Goal: Check status: Check status

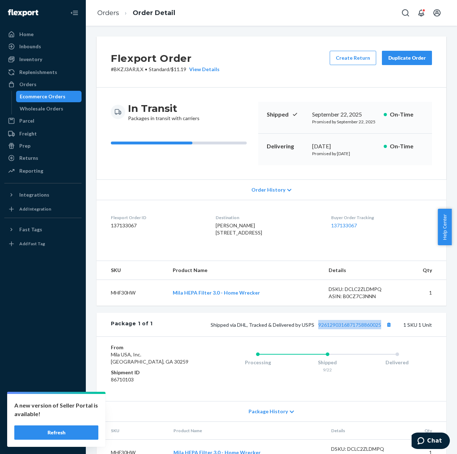
drag, startPoint x: 81, startPoint y: 438, endPoint x: 21, endPoint y: 272, distance: 176.3
click at [81, 438] on button "Refresh" at bounding box center [56, 433] width 84 height 14
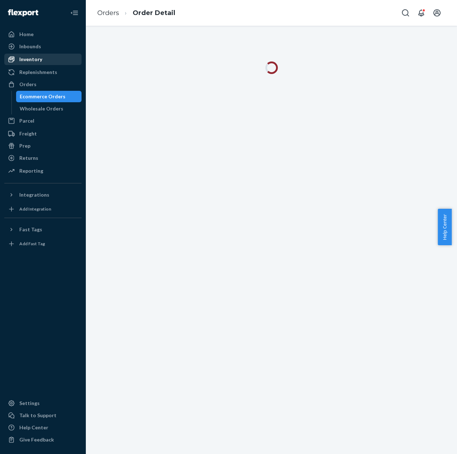
click at [39, 63] on div "Inventory" at bounding box center [43, 59] width 76 height 10
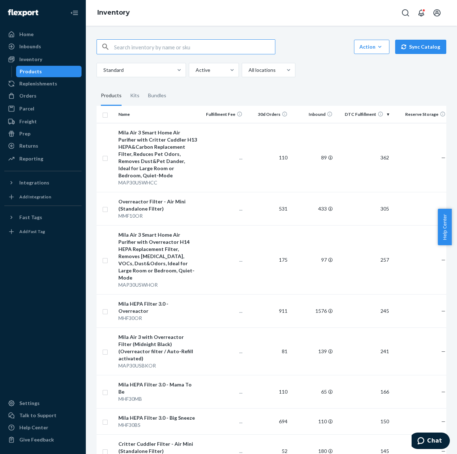
click at [159, 47] on input "text" at bounding box center [194, 47] width 161 height 14
type input "Mila Mini"
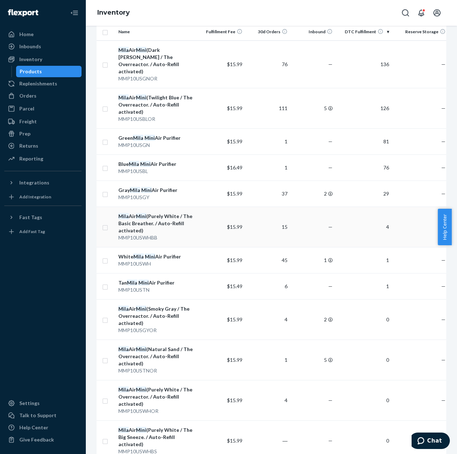
scroll to position [72, 0]
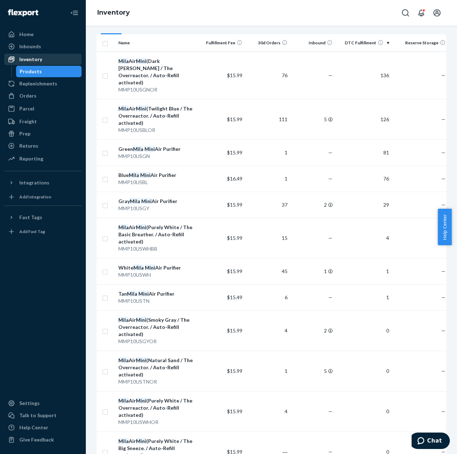
click at [30, 61] on div "Inventory" at bounding box center [30, 59] width 23 height 7
click at [33, 98] on div "Orders" at bounding box center [27, 95] width 17 height 7
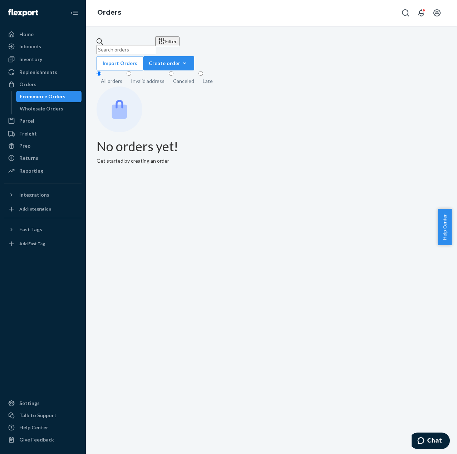
click at [155, 45] on input "text" at bounding box center [126, 49] width 59 height 9
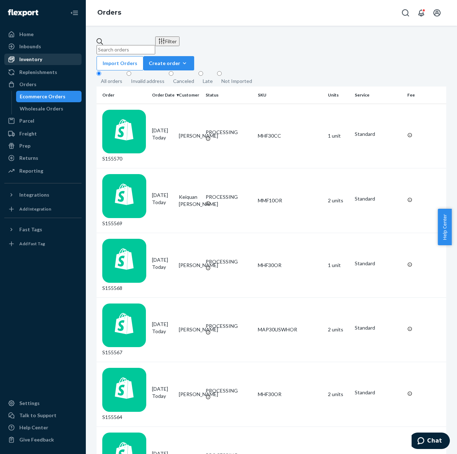
click at [54, 61] on div "Inventory" at bounding box center [43, 59] width 76 height 10
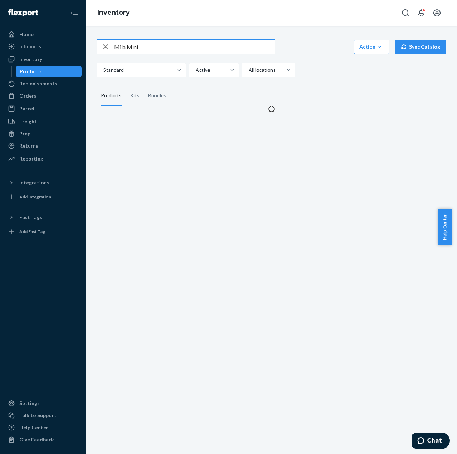
click at [141, 48] on input "Mila Mini" at bounding box center [194, 47] width 161 height 14
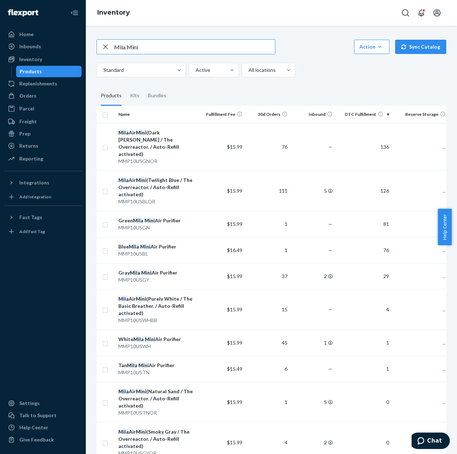
click at [141, 48] on input "Mila Mini" at bounding box center [194, 47] width 161 height 14
type input "MMP10USGY"
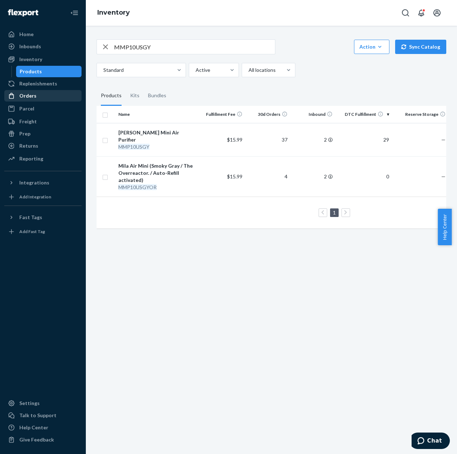
click at [37, 99] on div "Orders" at bounding box center [43, 96] width 76 height 10
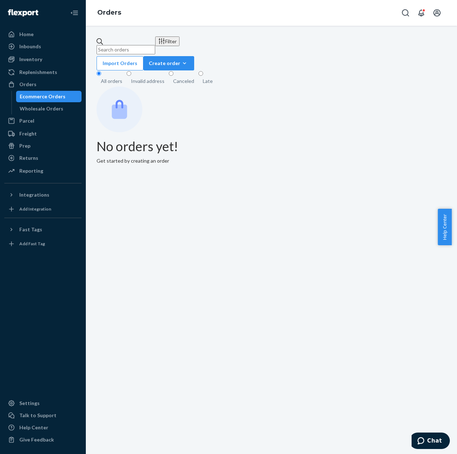
click at [141, 45] on input "text" at bounding box center [126, 49] width 59 height 9
paste input "Jessica Matcham"
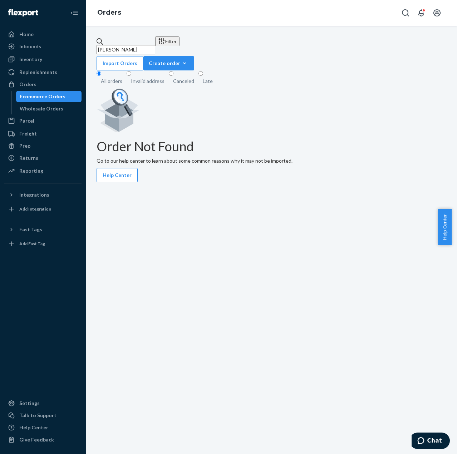
type input "Jessica Matcham"
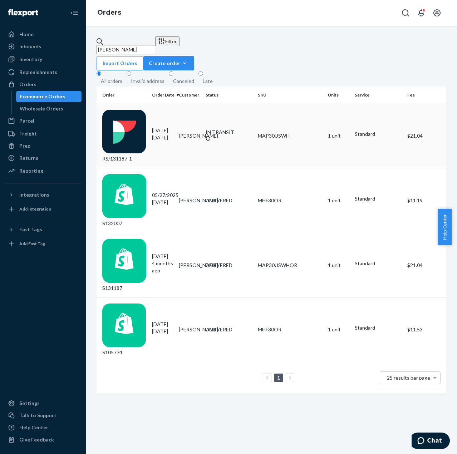
click at [153, 104] on td "09/23/2025 1 day ago" at bounding box center [162, 136] width 27 height 65
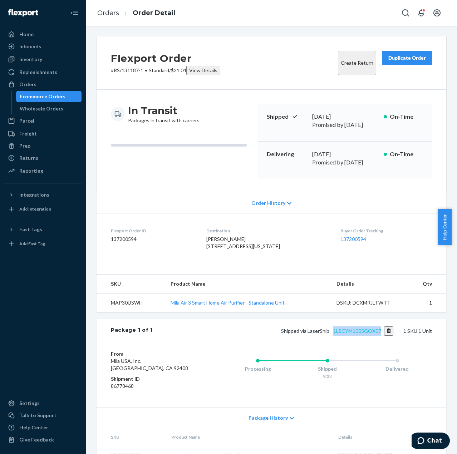
drag, startPoint x: 329, startPoint y: 339, endPoint x: 376, endPoint y: 334, distance: 47.1
click at [376, 334] on div "Package 1 of 1 Shipped via LaserShip 1LSCYM1005GOX07 1 SKU 1 Unit" at bounding box center [272, 332] width 350 height 24
copy link "1LSCYM1005GOX07"
click at [28, 60] on div "Inventory" at bounding box center [30, 59] width 23 height 7
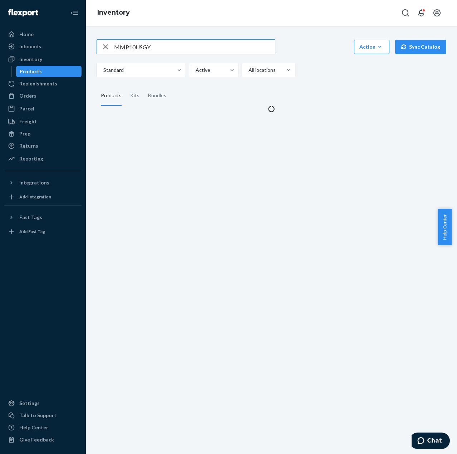
click at [145, 47] on input "MMP10USGY" at bounding box center [194, 47] width 161 height 14
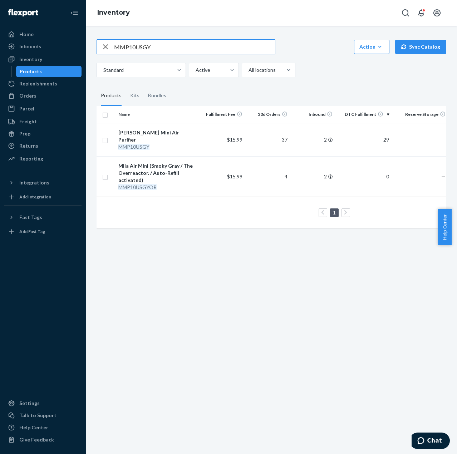
click at [145, 47] on input "MMP10USGY" at bounding box center [194, 47] width 161 height 14
drag, startPoint x: 165, startPoint y: 47, endPoint x: 152, endPoint y: 46, distance: 12.9
click at [152, 46] on input "MMP10USWHCC" at bounding box center [194, 47] width 161 height 14
type input "MMP10USWH"
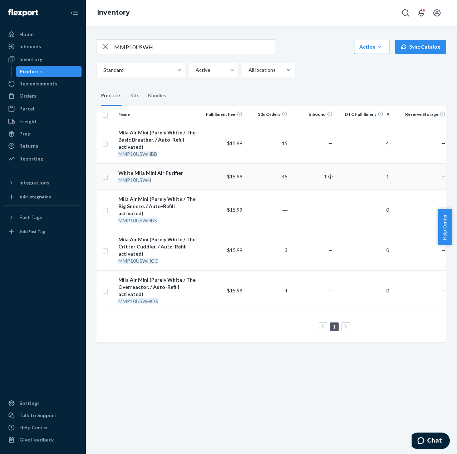
click at [155, 175] on div "White Mila Mini Air Purifier" at bounding box center [157, 173] width 79 height 7
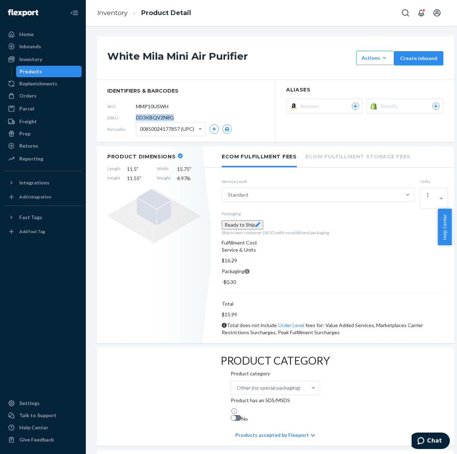
drag, startPoint x: 136, startPoint y: 116, endPoint x: 173, endPoint y: 115, distance: 37.2
click at [173, 115] on span "DD3KBQV2N8G" at bounding box center [155, 117] width 38 height 7
copy span "DD3KBQV2N8G"
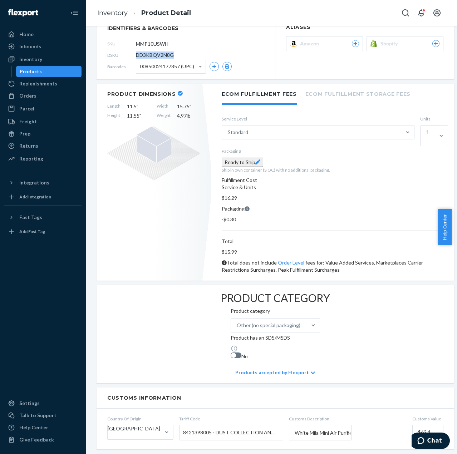
scroll to position [107, 0]
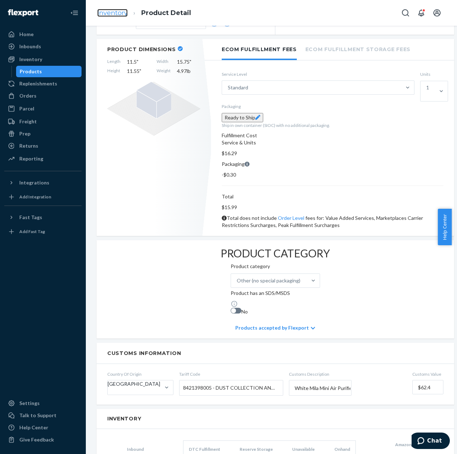
click at [114, 13] on link "Inventory" at bounding box center [112, 13] width 30 height 8
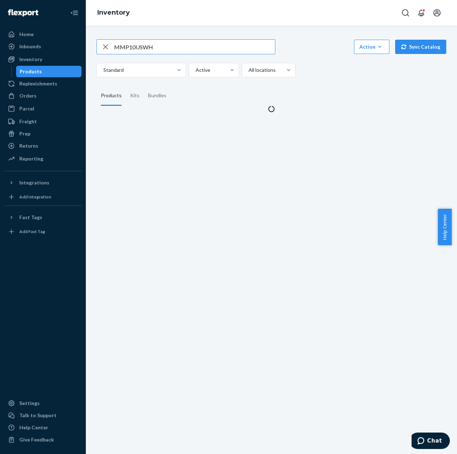
click at [131, 45] on input "MMP10USWH" at bounding box center [194, 47] width 161 height 14
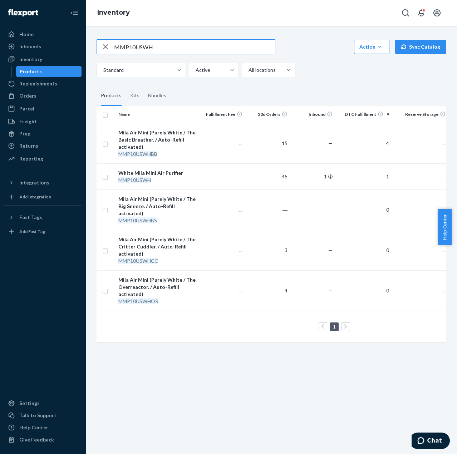
click at [131, 45] on input "MMP10USWH" at bounding box center [194, 47] width 161 height 14
type input "MMP10USGY"
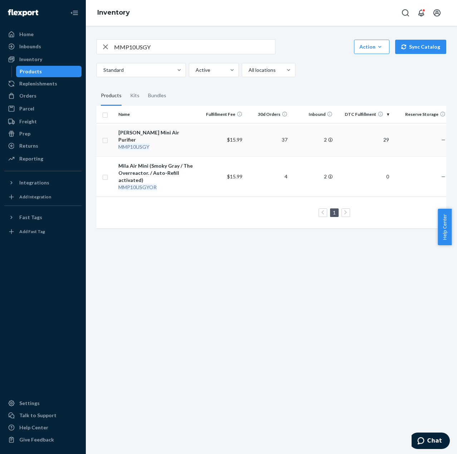
click at [182, 143] on div "MMP10USGY" at bounding box center [157, 146] width 79 height 7
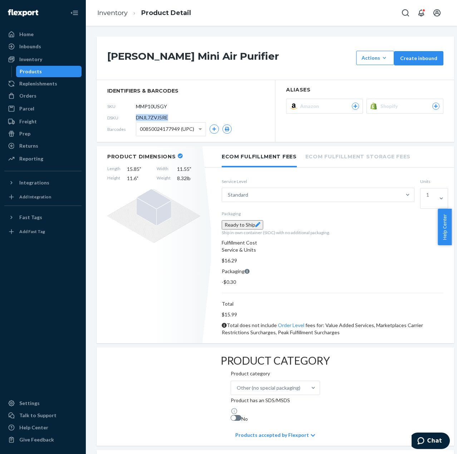
drag, startPoint x: 136, startPoint y: 117, endPoint x: 167, endPoint y: 114, distance: 31.3
click at [167, 114] on span "DNJL7ZVJ5RE" at bounding box center [152, 117] width 32 height 7
copy span "DNJL7ZVJ5RE"
click at [53, 92] on div "Orders" at bounding box center [43, 96] width 76 height 10
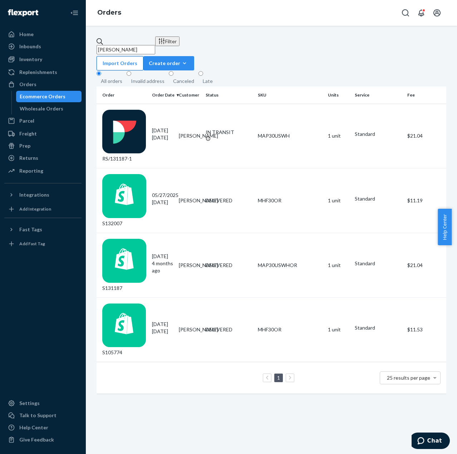
click at [143, 56] on button "Import Orders" at bounding box center [120, 63] width 47 height 14
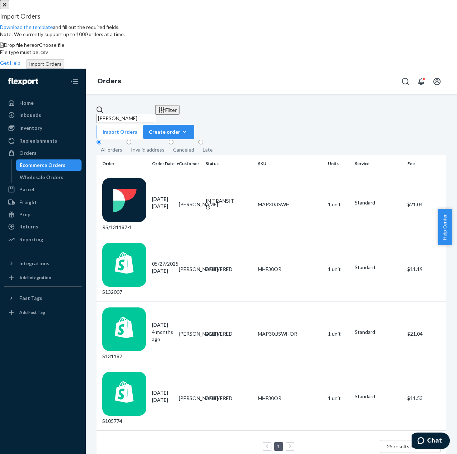
click at [64, 48] on span "Choose file" at bounding box center [51, 45] width 25 height 6
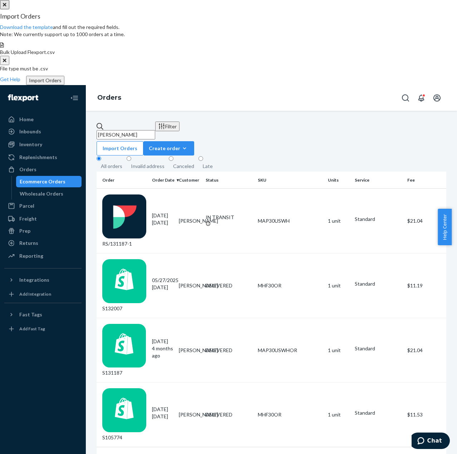
click at [64, 85] on button "Import Orders" at bounding box center [45, 80] width 38 height 9
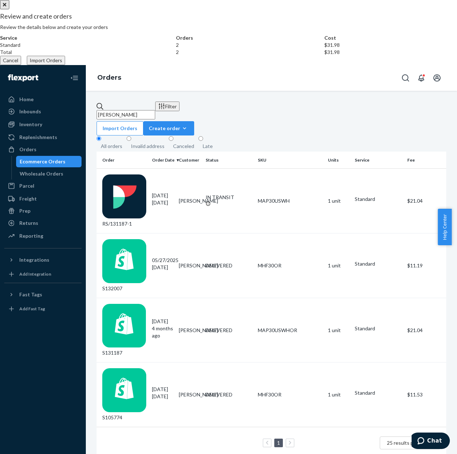
click at [65, 65] on button "Import Orders" at bounding box center [46, 60] width 38 height 9
